Goal: Transaction & Acquisition: Obtain resource

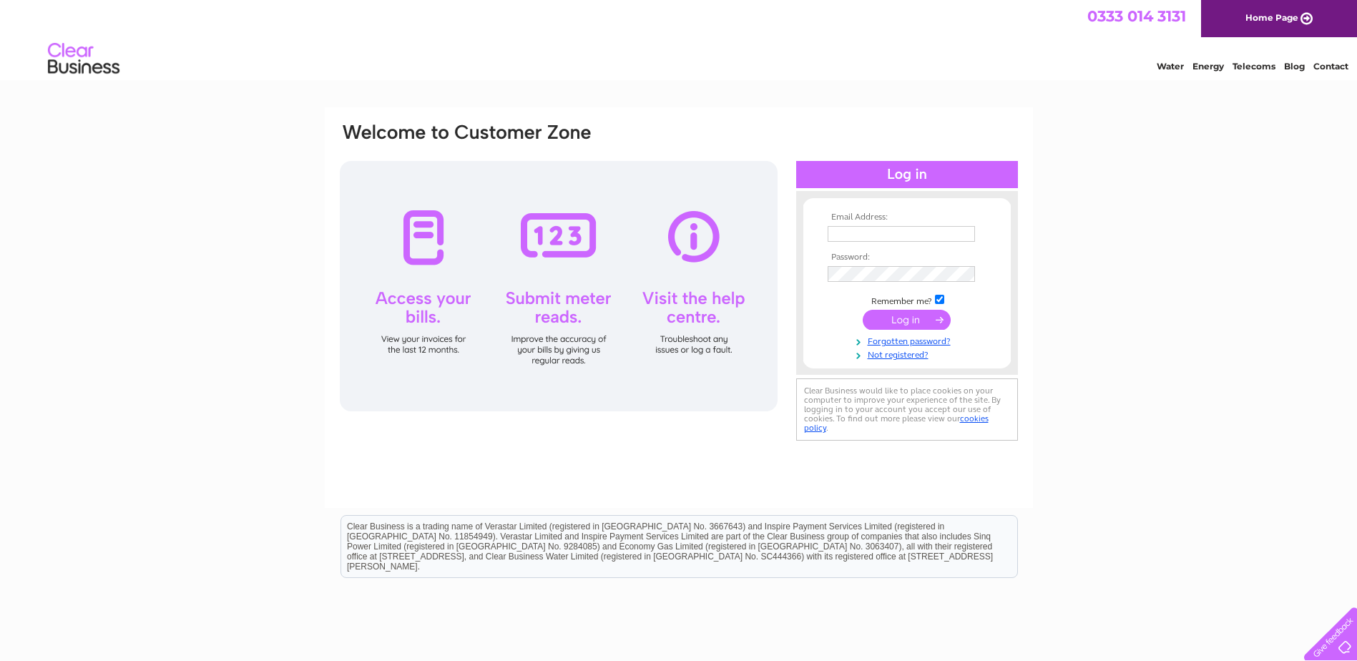
click at [889, 236] on input "text" at bounding box center [901, 234] width 147 height 16
paste input "accounts@primalstrength.com"
type input "accounts@primalstrength.com"
click at [907, 322] on input "submit" at bounding box center [907, 320] width 88 height 20
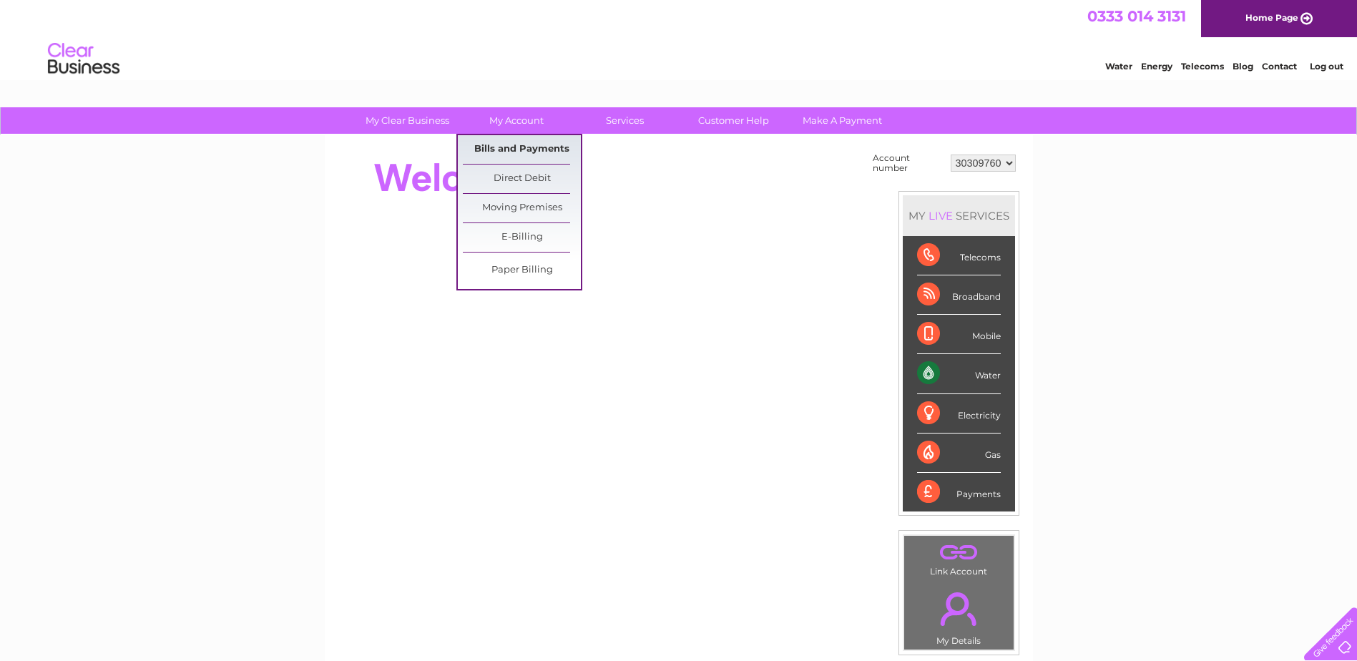
click at [536, 143] on link "Bills and Payments" at bounding box center [522, 149] width 118 height 29
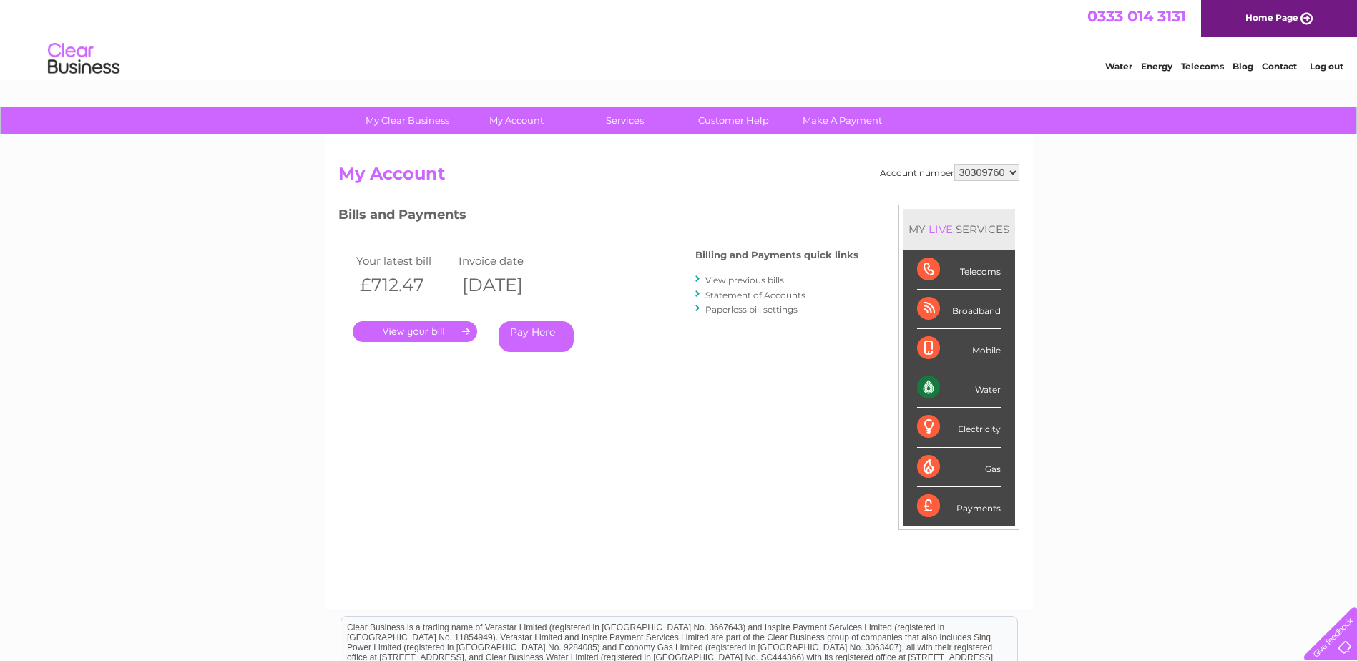
click at [413, 329] on link "." at bounding box center [415, 331] width 125 height 21
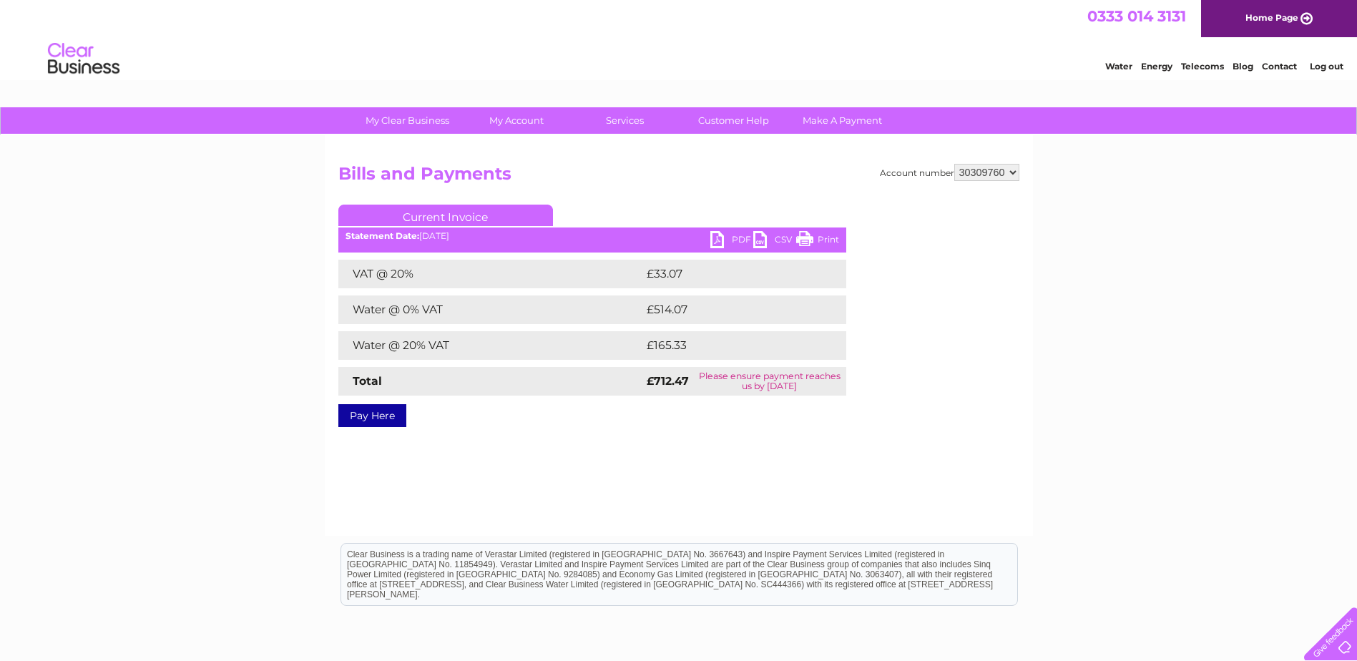
click at [728, 235] on link "PDF" at bounding box center [732, 241] width 43 height 21
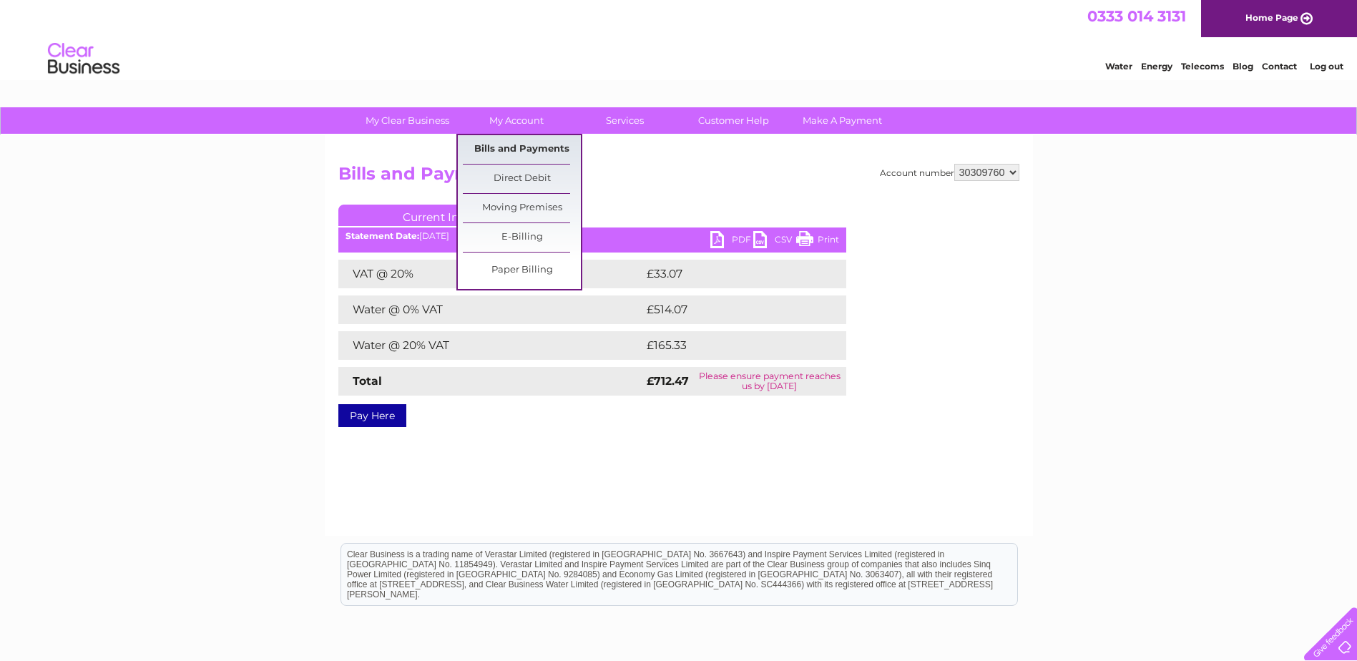
click at [527, 151] on link "Bills and Payments" at bounding box center [522, 149] width 118 height 29
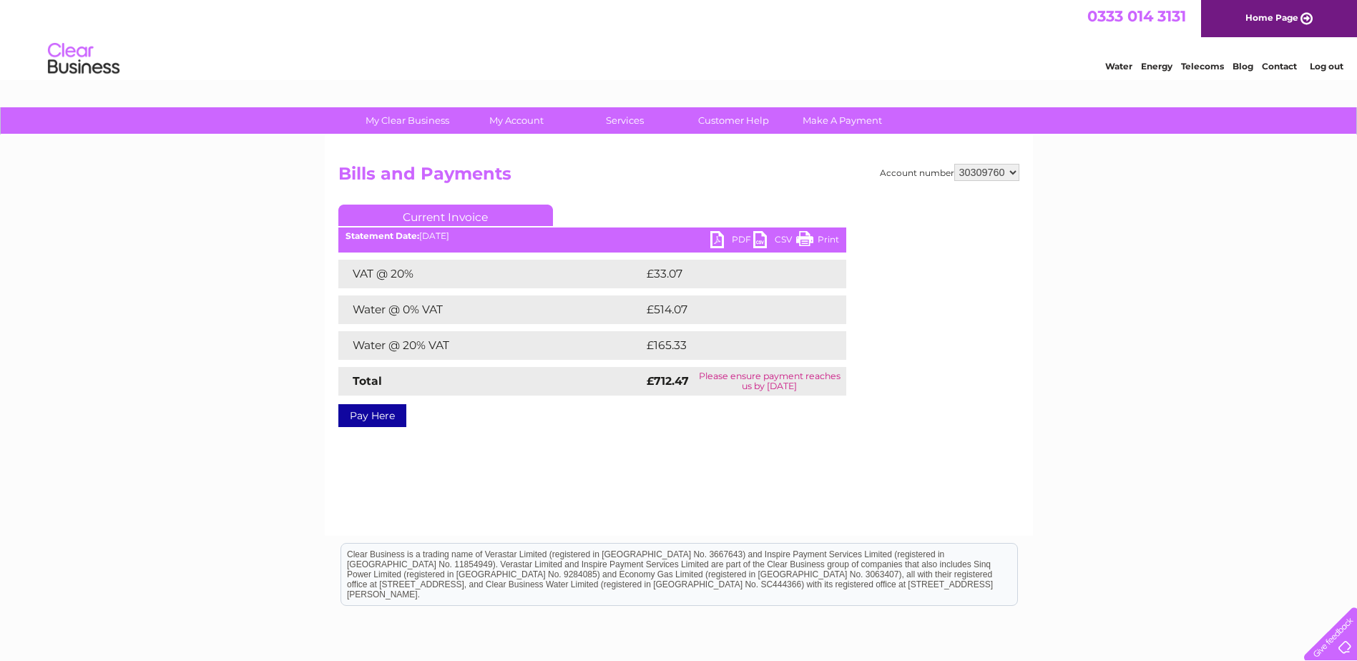
click at [426, 213] on link "Current Invoice" at bounding box center [445, 215] width 215 height 21
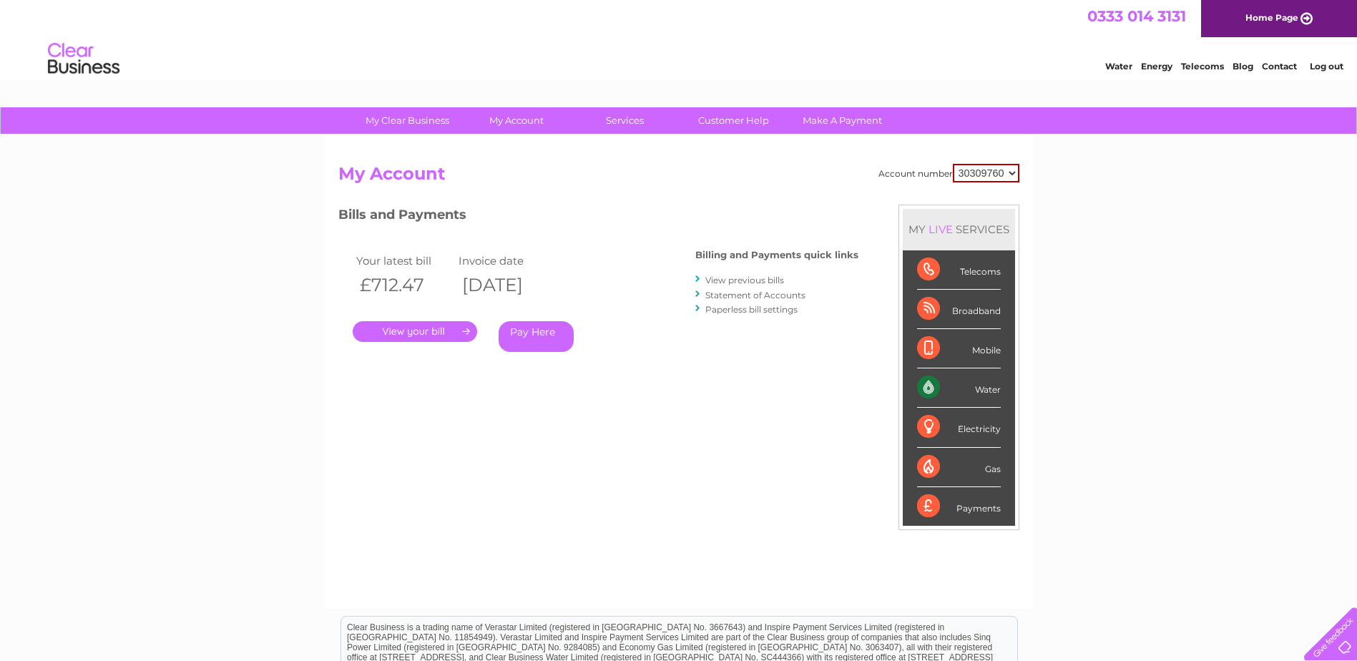
click at [990, 174] on select "30309760" at bounding box center [986, 173] width 67 height 19
click at [582, 200] on div "Account number 30309760 My Account MY LIVE SERVICES Telecoms Broadband Mobile W…" at bounding box center [678, 379] width 681 height 431
click at [729, 298] on link "Statement of Accounts" at bounding box center [756, 295] width 100 height 11
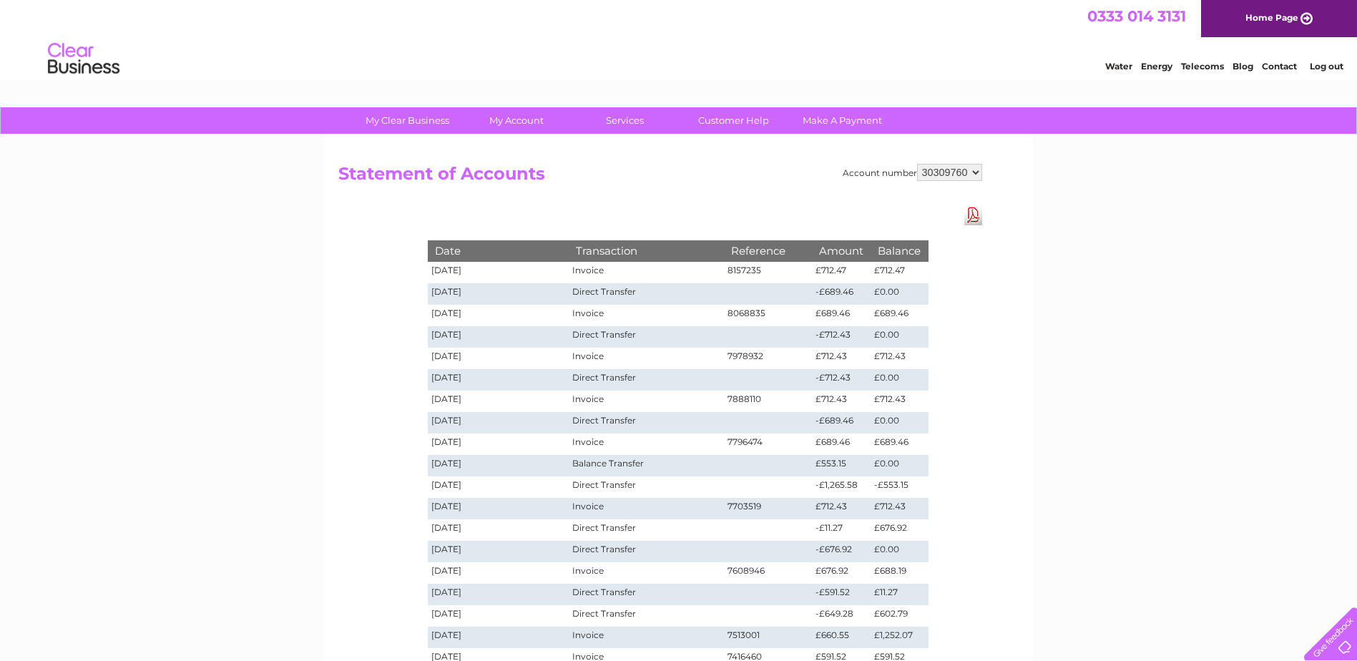
click at [1328, 67] on link "Log out" at bounding box center [1327, 66] width 34 height 11
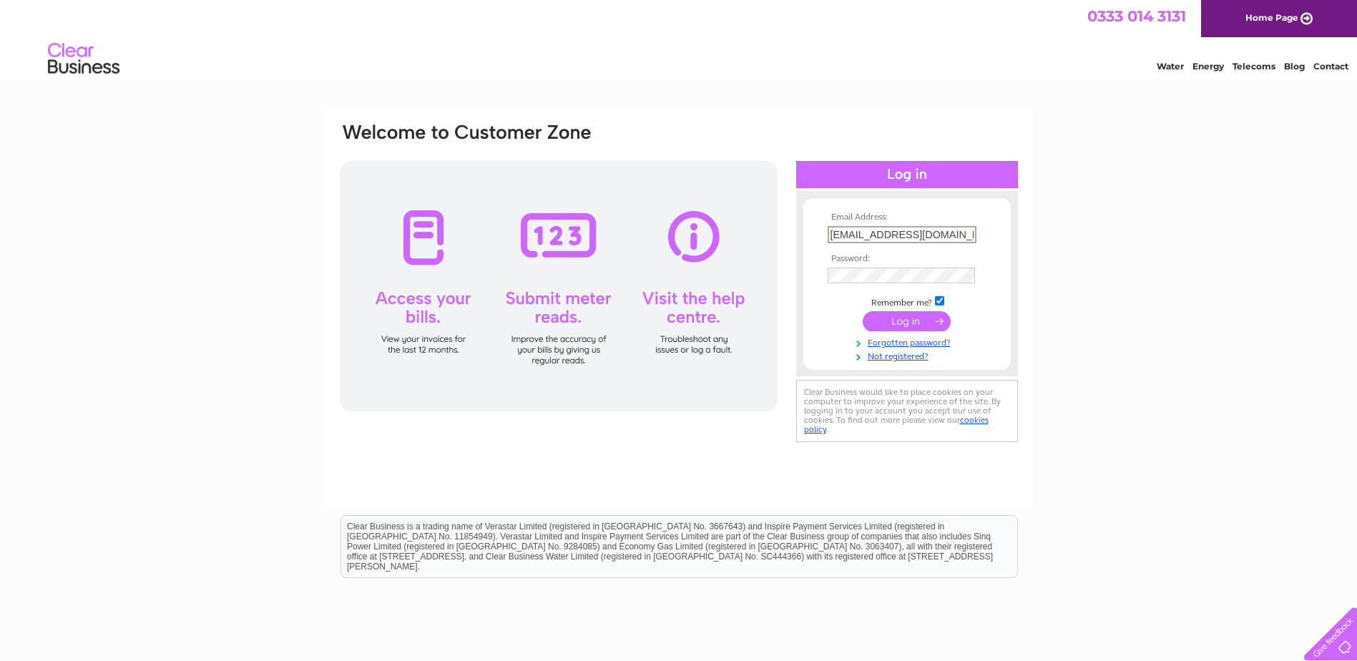
click at [904, 235] on input "[EMAIL_ADDRESS][DOMAIN_NAME]" at bounding box center [902, 234] width 149 height 17
paste input "[DOMAIN_NAME]"
type input "[DOMAIN_NAME][EMAIL_ADDRESS][DOMAIN_NAME]"
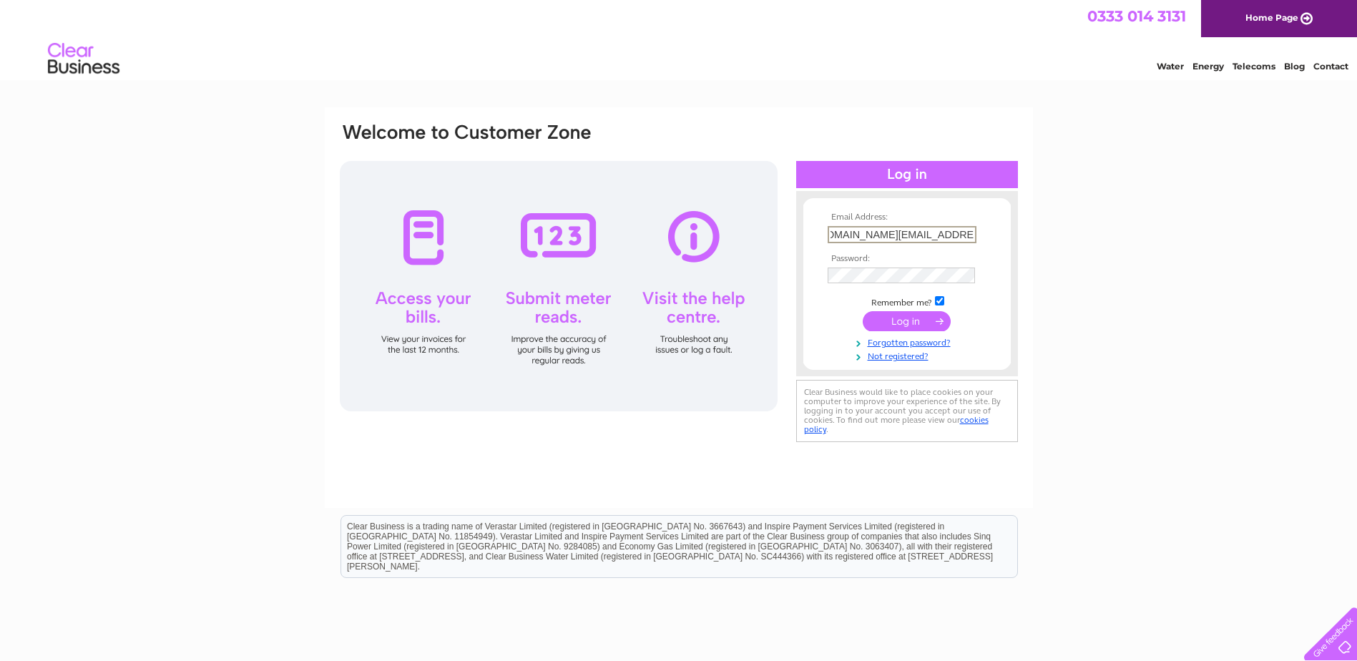
scroll to position [0, 0]
click at [804, 314] on form "Email Address: team.finance@primalstrength.com Password: Forgotten password?" at bounding box center [908, 288] width 208 height 150
click at [882, 318] on input "submit" at bounding box center [907, 320] width 88 height 20
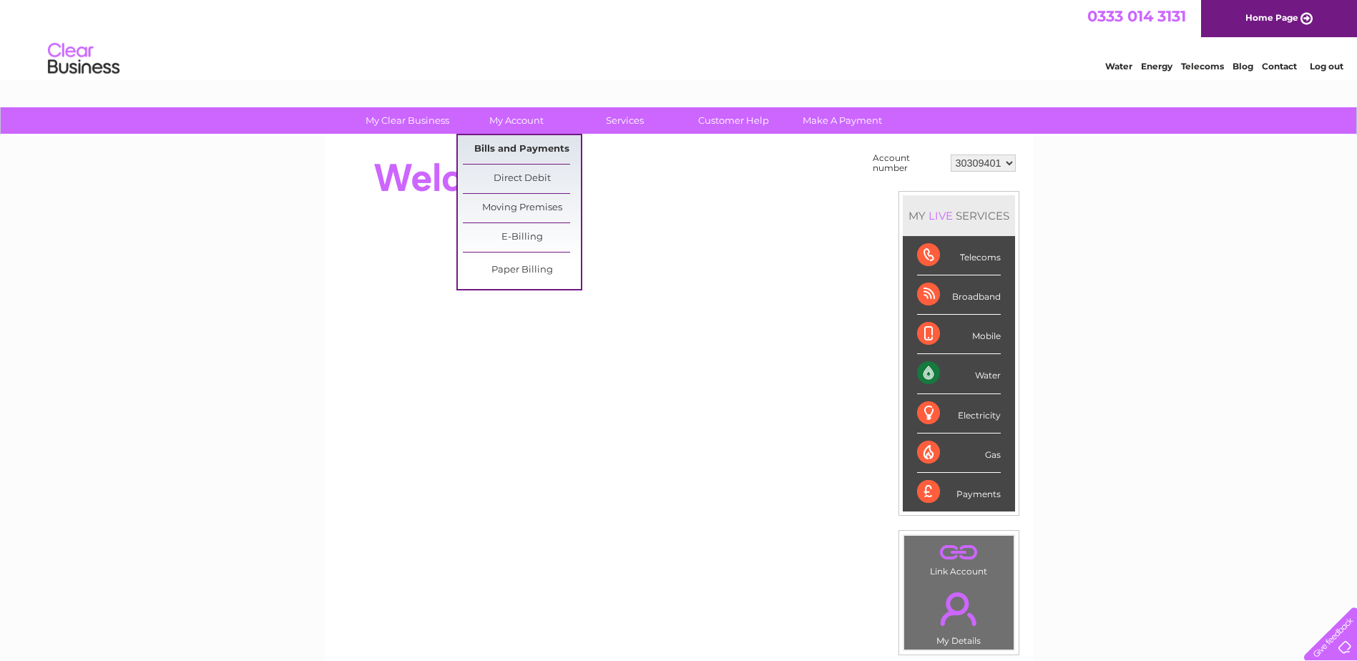
click at [507, 145] on link "Bills and Payments" at bounding box center [522, 149] width 118 height 29
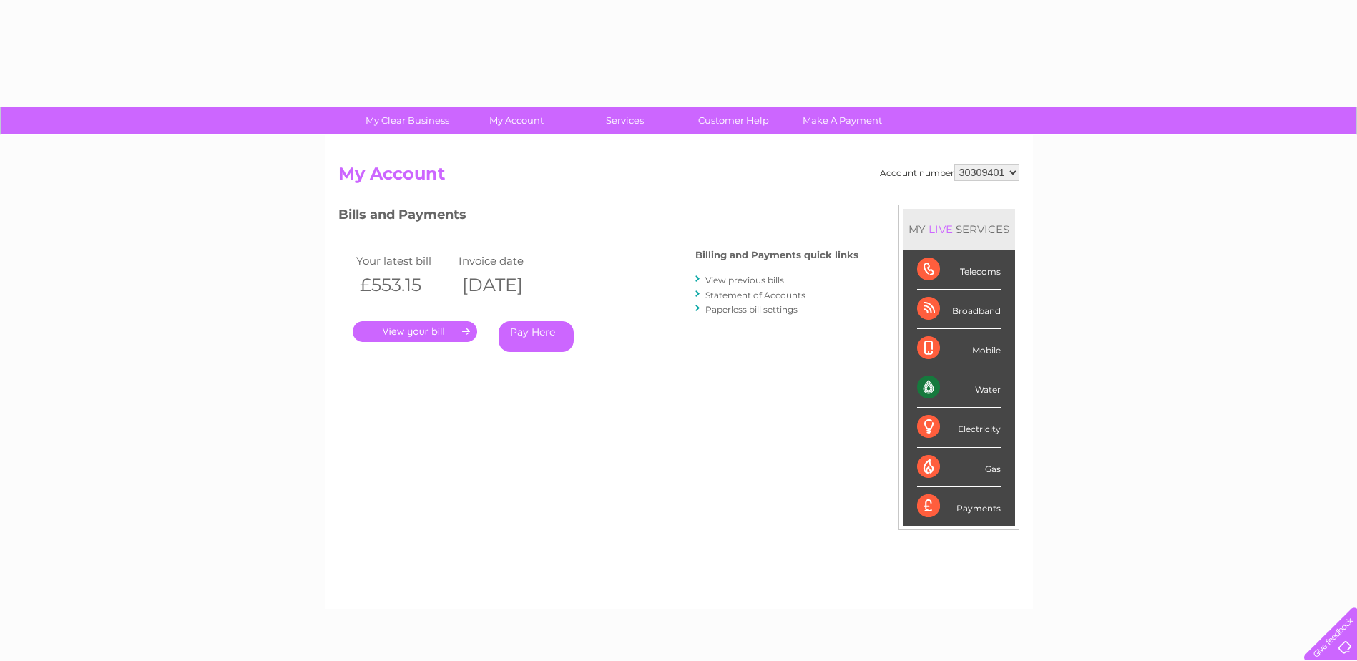
click at [507, 145] on div "Account number 30309401 My Account MY LIVE SERVICES Telecoms Broadband Mobile W…" at bounding box center [679, 372] width 708 height 474
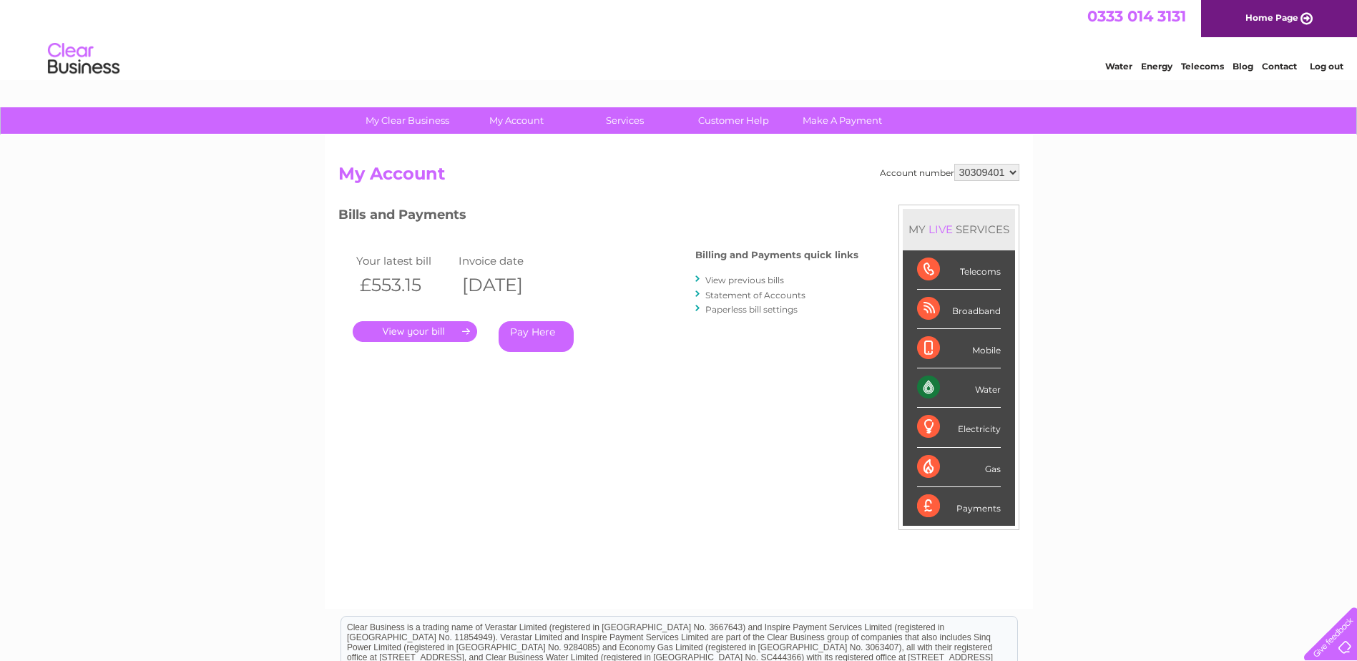
click at [401, 421] on div "Account number 30309401 My Account MY LIVE SERVICES Telecoms Broadband Mobile W…" at bounding box center [678, 379] width 681 height 431
click at [406, 328] on link "." at bounding box center [415, 331] width 125 height 21
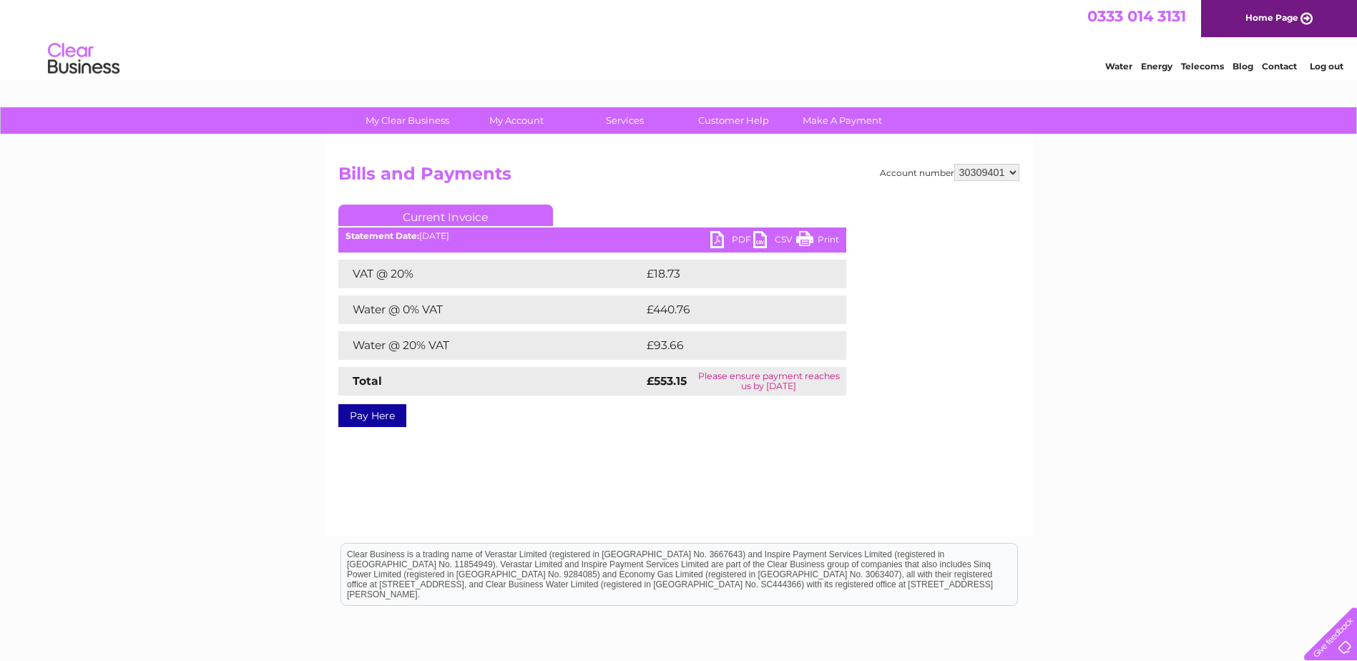
click at [728, 235] on link "PDF" at bounding box center [732, 241] width 43 height 21
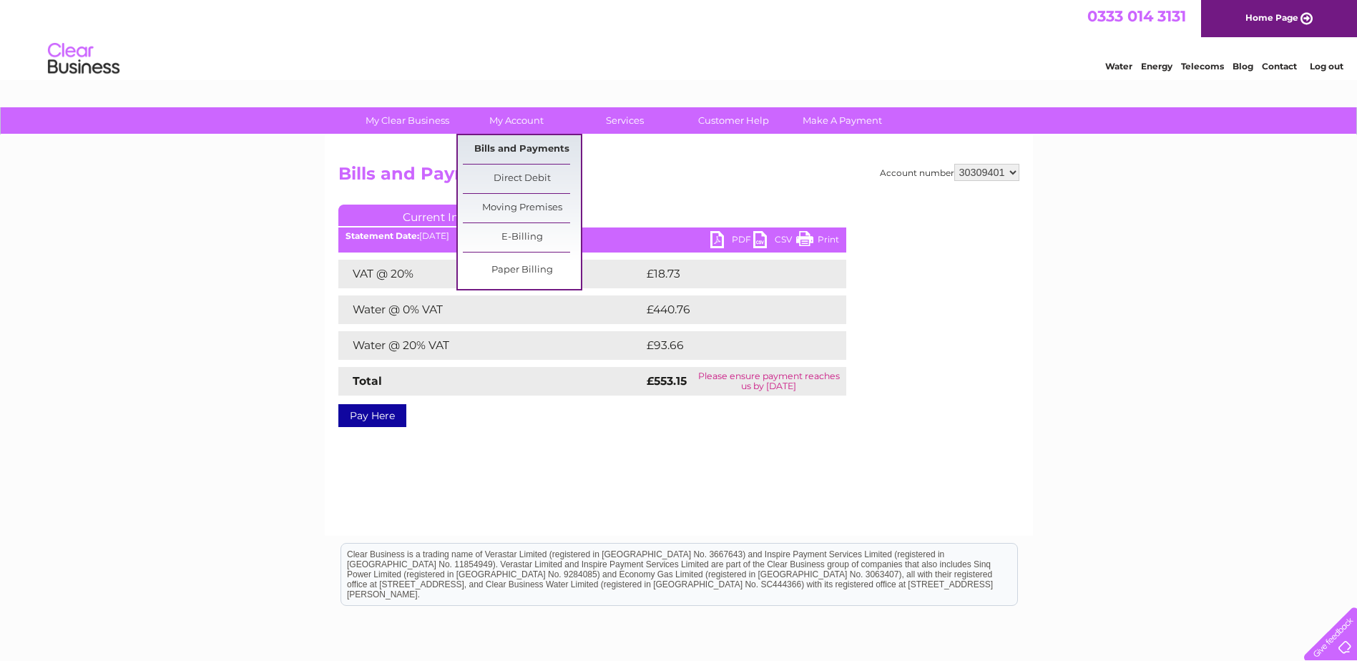
click at [516, 144] on link "Bills and Payments" at bounding box center [522, 149] width 118 height 29
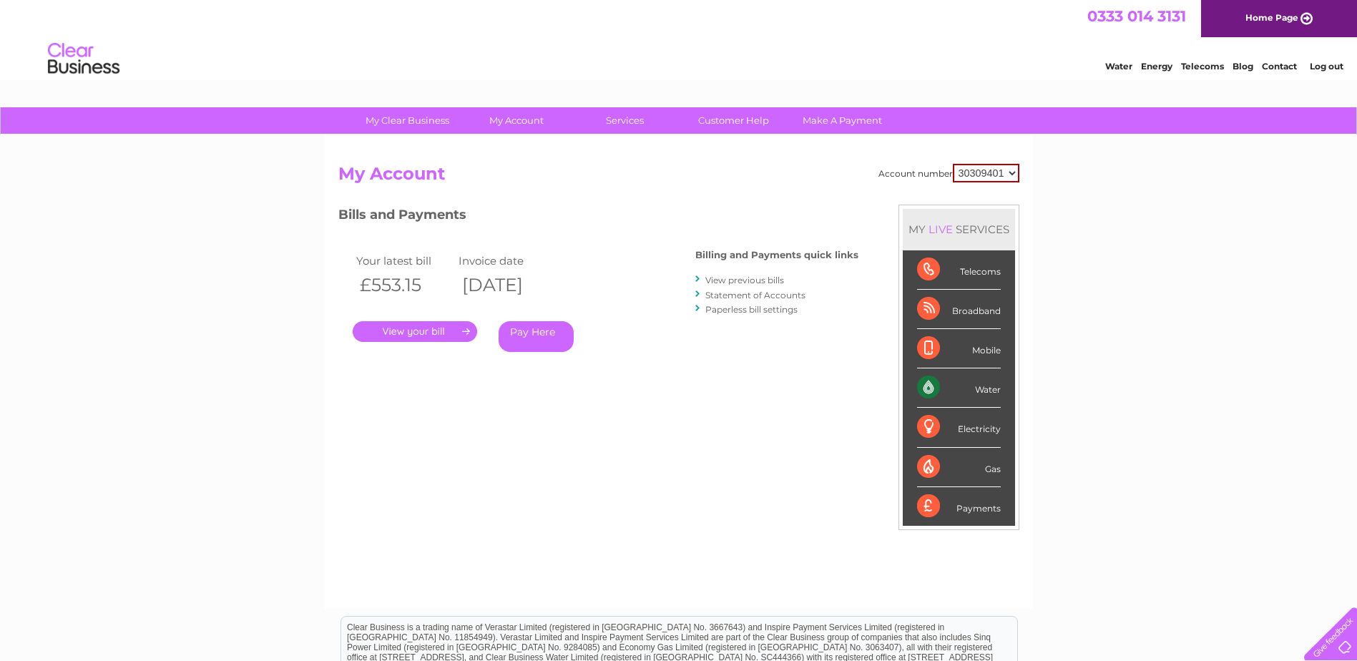
click at [776, 296] on link "Statement of Accounts" at bounding box center [756, 295] width 100 height 11
